Goal: Transaction & Acquisition: Purchase product/service

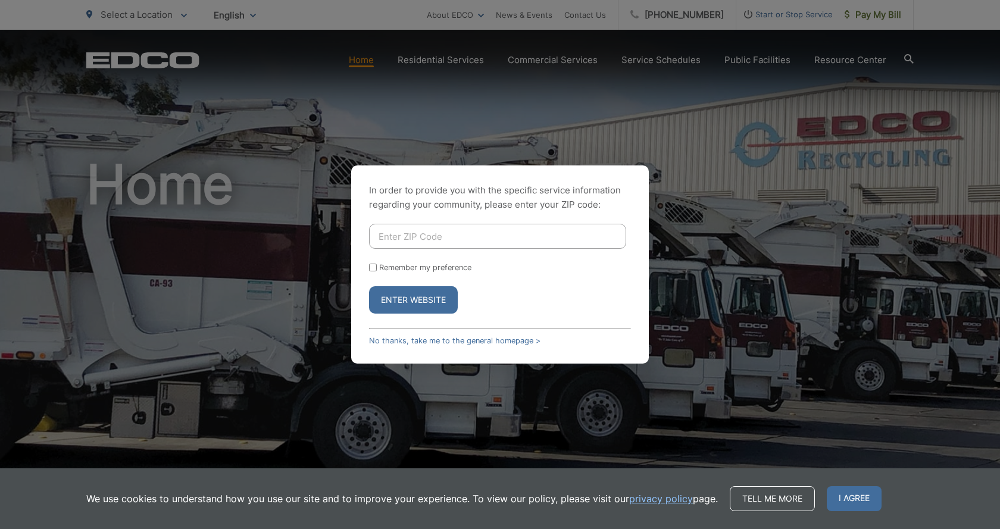
click at [491, 236] on input "Enter ZIP Code" at bounding box center [497, 236] width 257 height 25
type input "92007"
click at [369, 286] on button "Enter Website" at bounding box center [413, 299] width 89 height 27
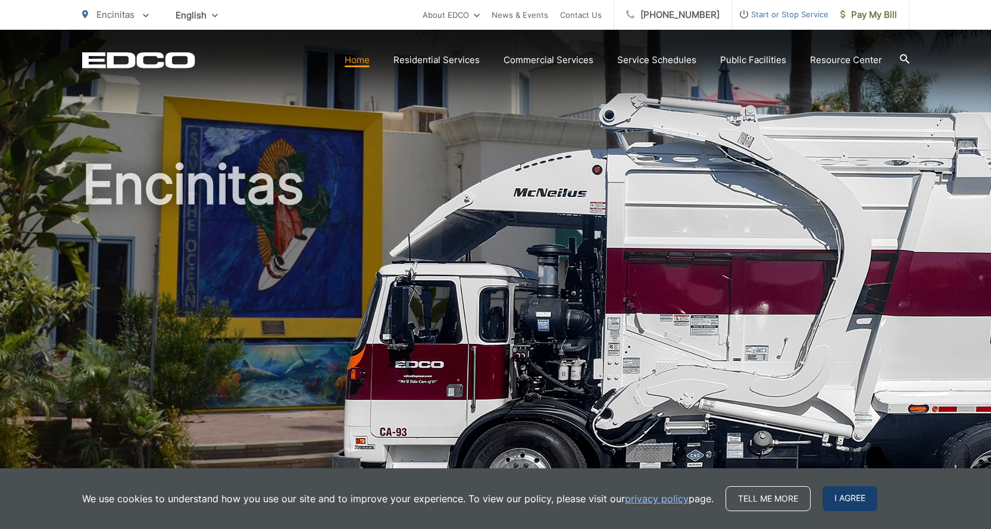
click at [843, 506] on span "I agree" at bounding box center [849, 498] width 55 height 25
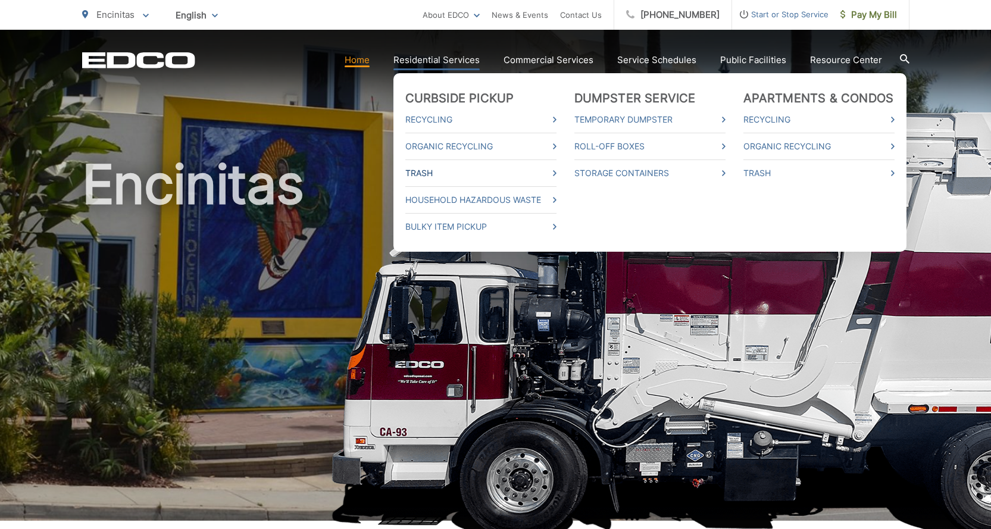
click at [421, 170] on link "Trash" at bounding box center [480, 173] width 151 height 14
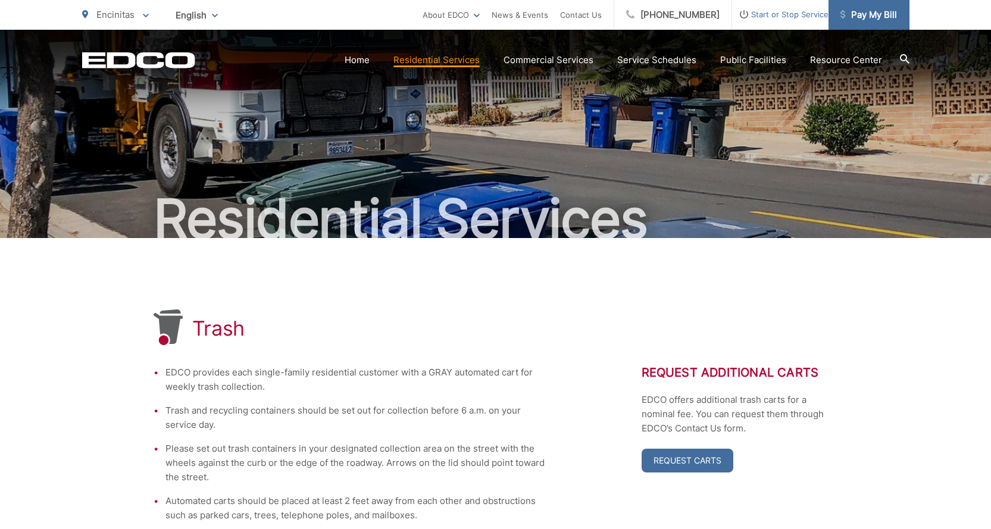
click at [883, 14] on span "Pay My Bill" at bounding box center [868, 15] width 57 height 14
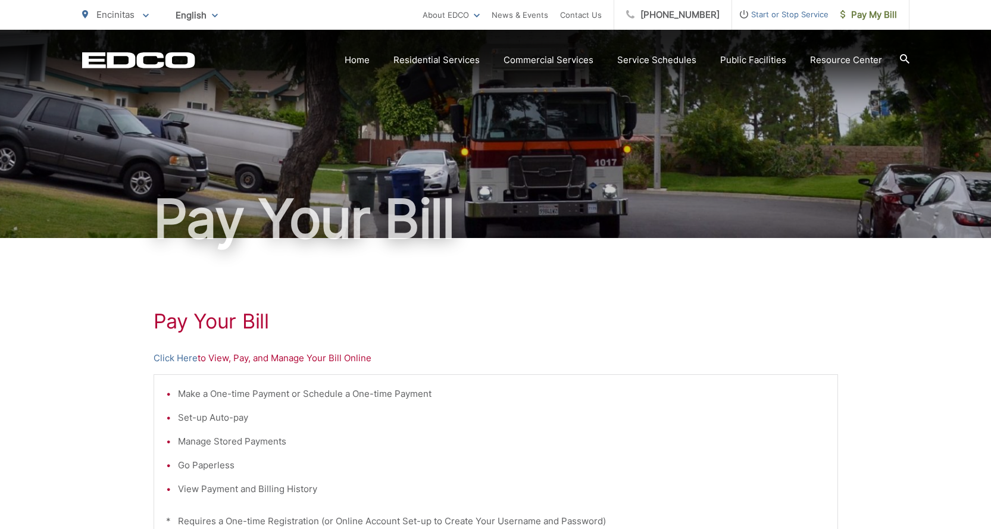
click at [301, 358] on p "Click Here to View, Pay, and Manage Your Bill Online" at bounding box center [496, 358] width 684 height 14
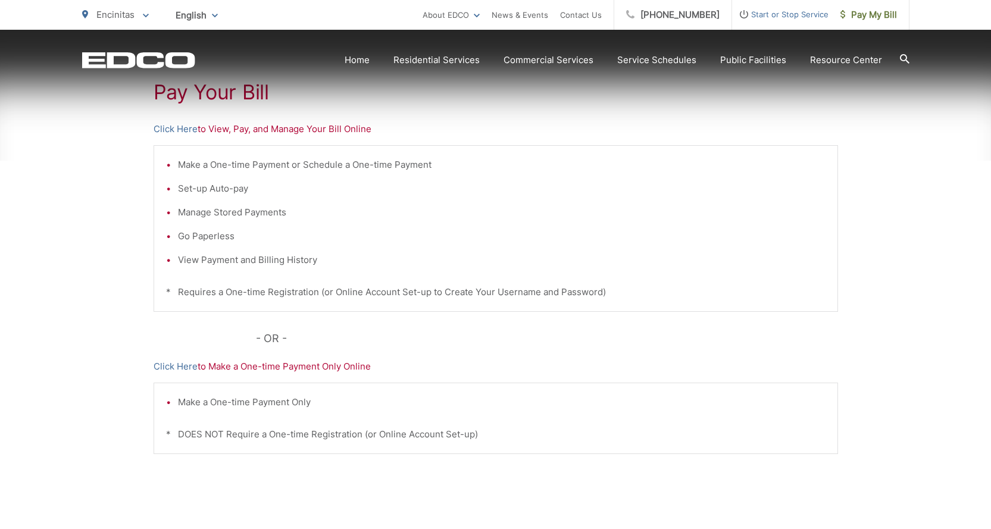
scroll to position [317, 0]
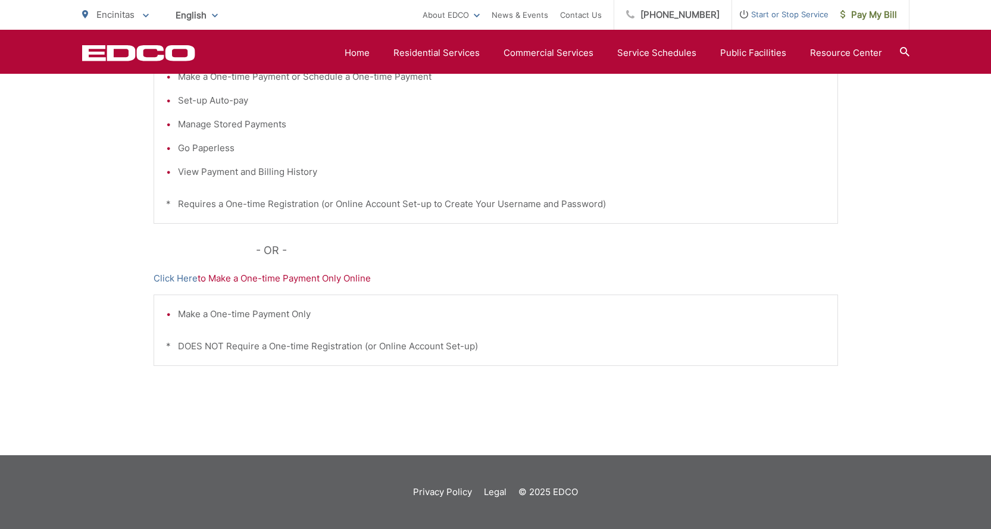
click at [278, 278] on p "Click Here to Make a One-time Payment Only Online" at bounding box center [496, 278] width 684 height 14
click at [166, 276] on link "Click Here" at bounding box center [176, 278] width 44 height 14
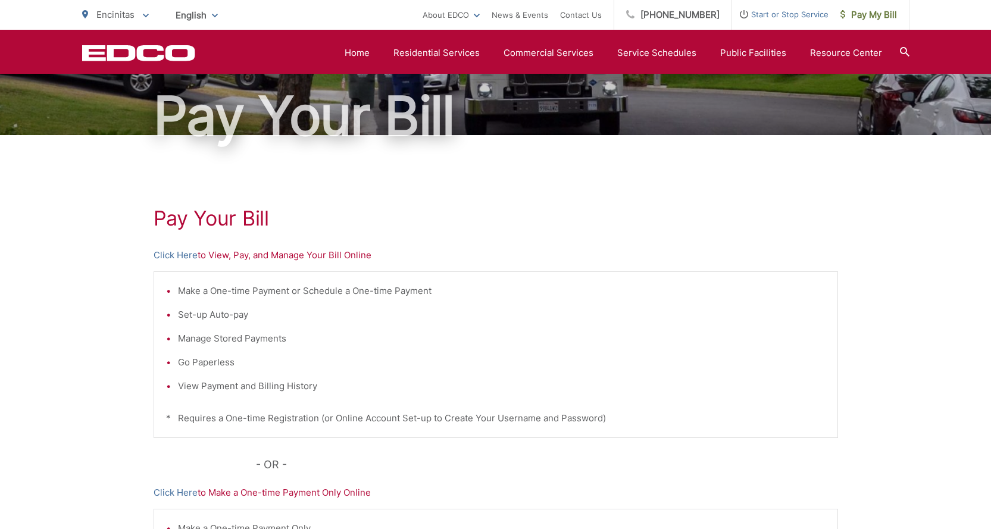
scroll to position [0, 0]
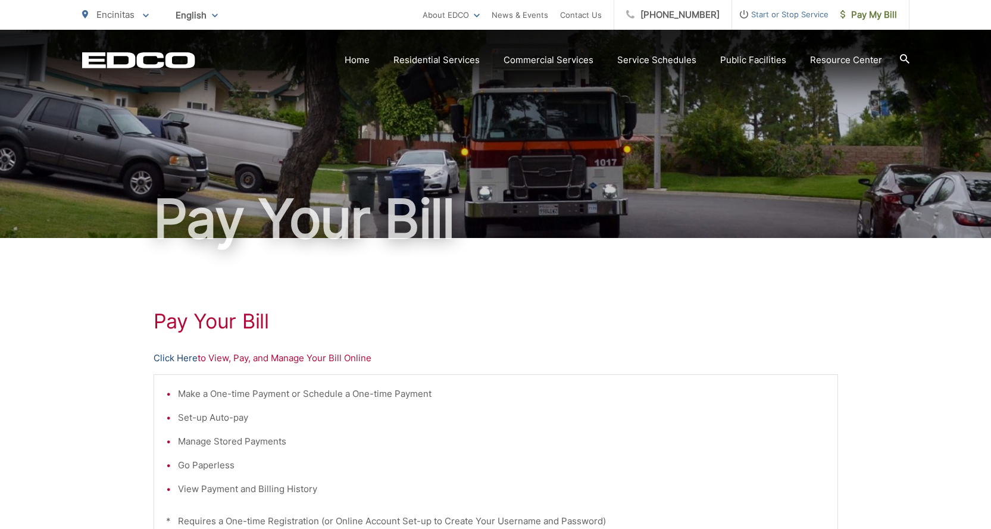
click at [175, 356] on link "Click Here" at bounding box center [176, 358] width 44 height 14
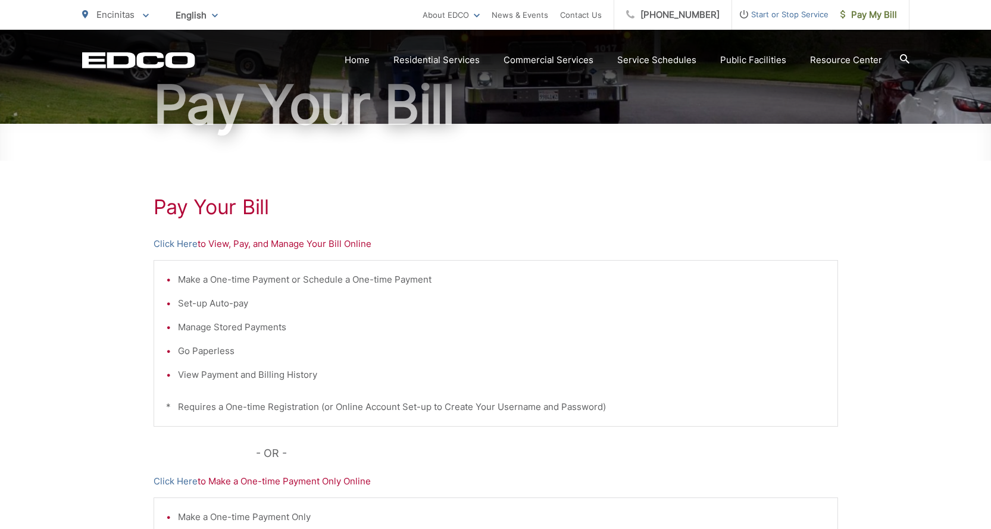
scroll to position [119, 0]
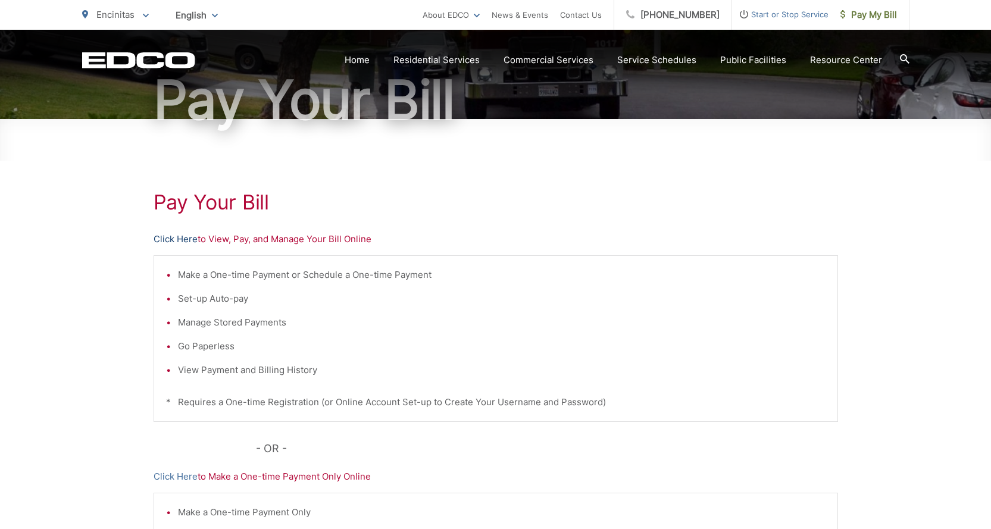
click at [176, 234] on link "Click Here" at bounding box center [176, 239] width 44 height 14
